Goal: Navigation & Orientation: Go to known website

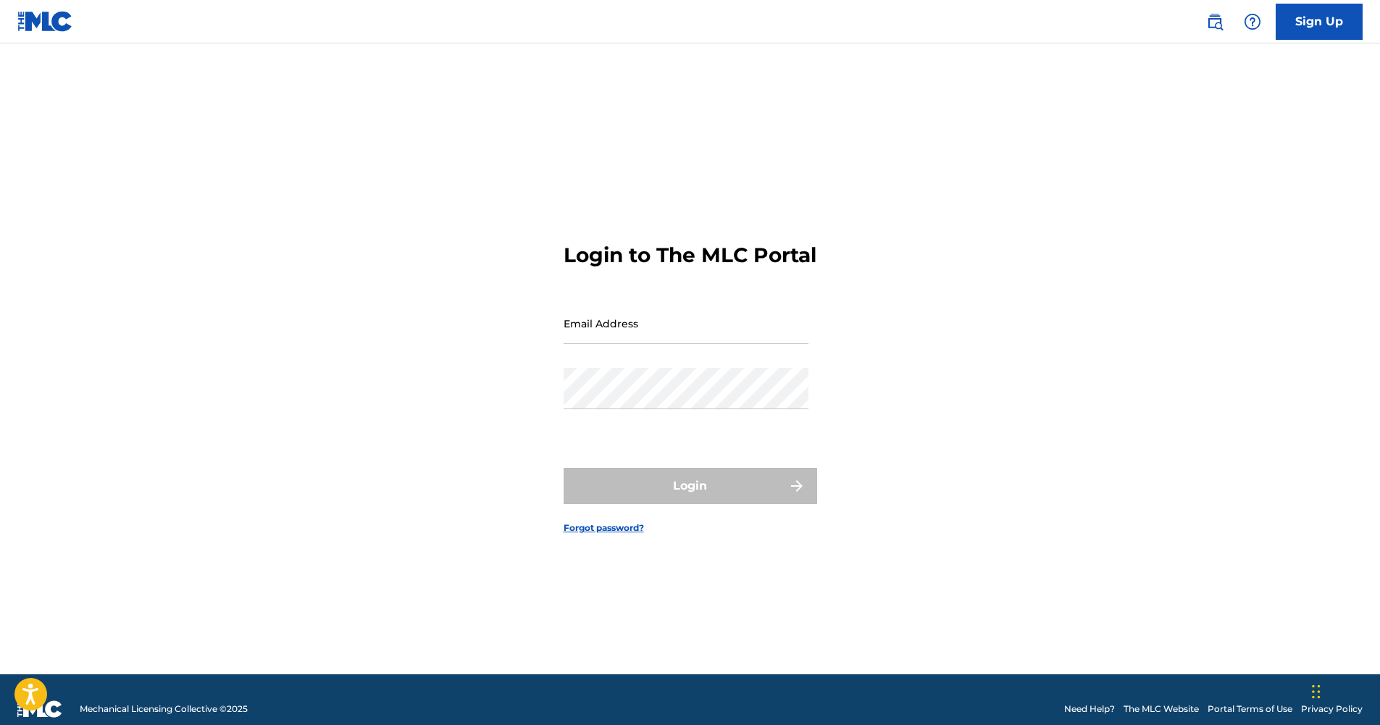
click at [652, 324] on input "Email Address" at bounding box center [686, 323] width 245 height 41
click at [885, 324] on div "Login to The MLC Portal Email Address Password Login Forgot password?" at bounding box center [690, 377] width 1014 height 595
click at [586, 322] on input "Email Address" at bounding box center [686, 323] width 245 height 41
click at [938, 335] on div "Login to The MLC Portal Email Address Password Login Forgot password?" at bounding box center [690, 377] width 1014 height 595
